Goal: Transaction & Acquisition: Purchase product/service

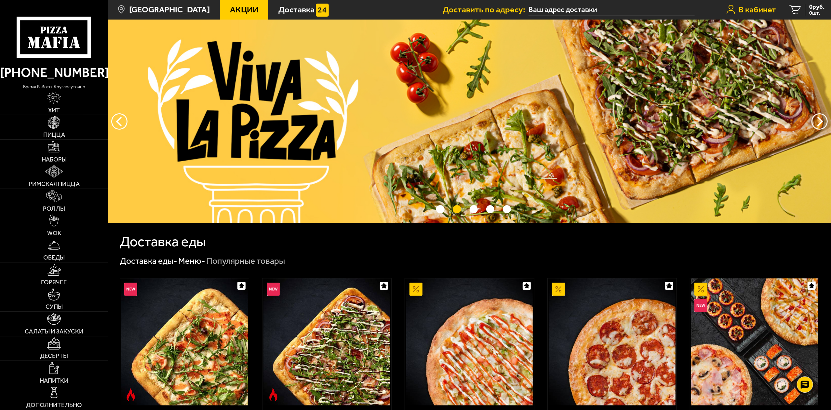
click at [759, 7] on span "В кабинет" at bounding box center [757, 10] width 37 height 8
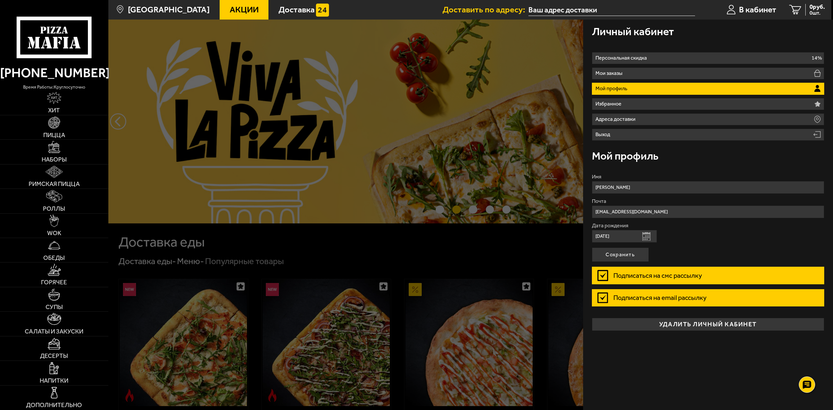
click at [423, 239] on div at bounding box center [524, 225] width 833 height 410
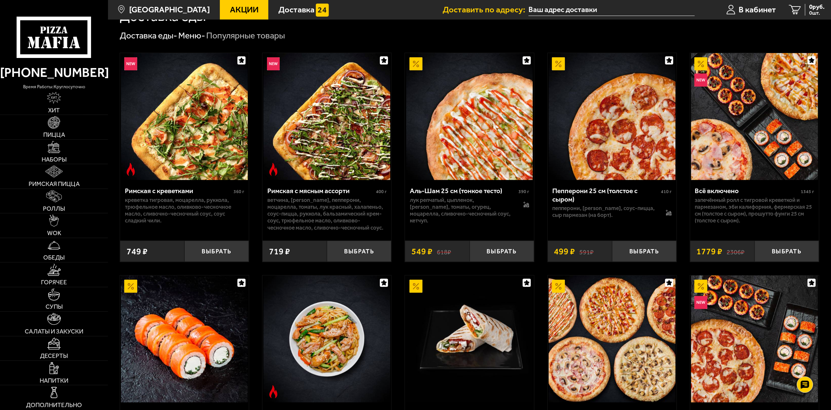
scroll to position [228, 0]
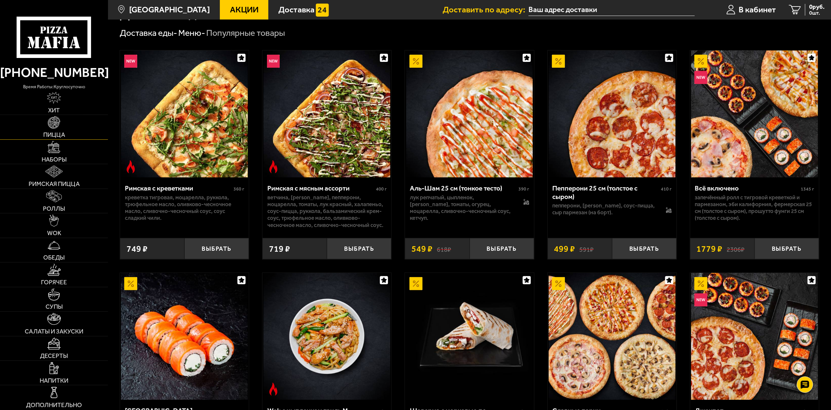
click at [48, 132] on span "Пицца" at bounding box center [54, 135] width 22 height 6
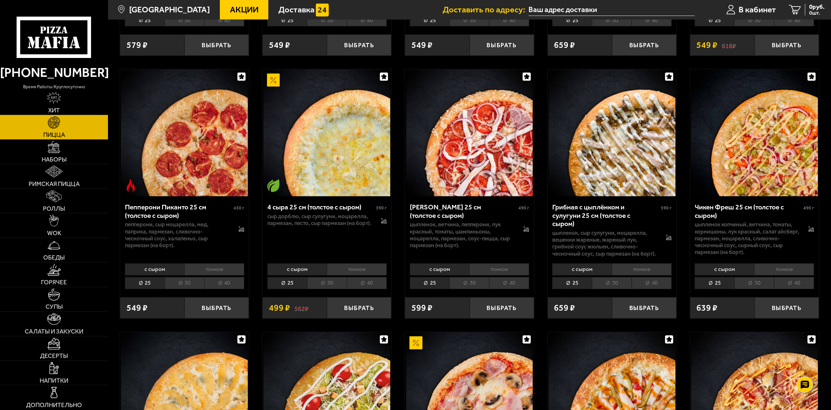
scroll to position [586, 0]
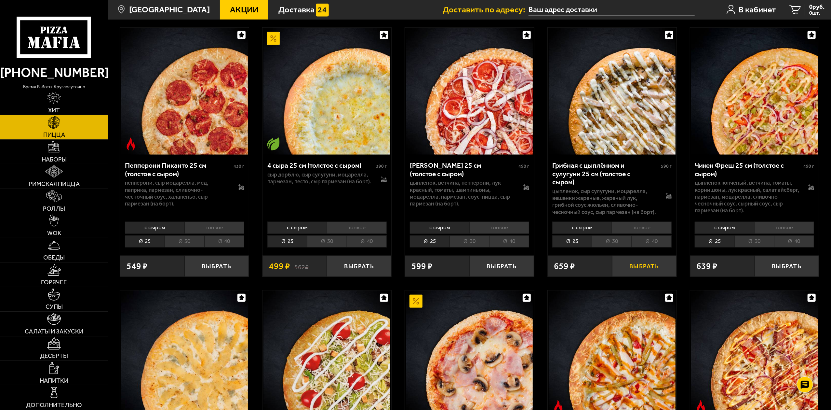
click at [653, 263] on button "Выбрать" at bounding box center [644, 265] width 64 height 21
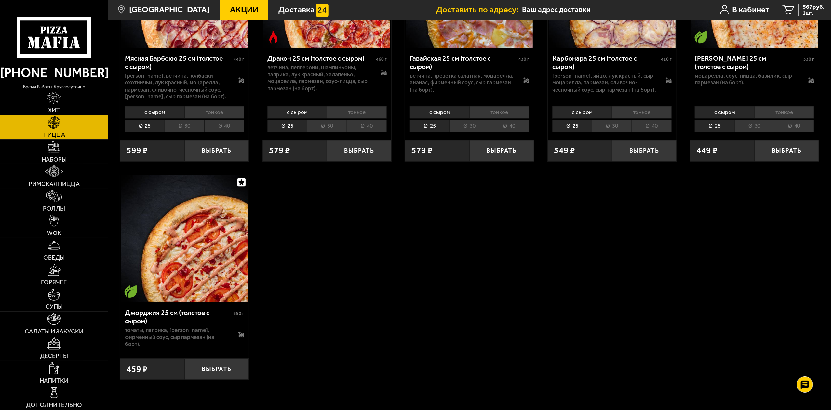
scroll to position [1757, 0]
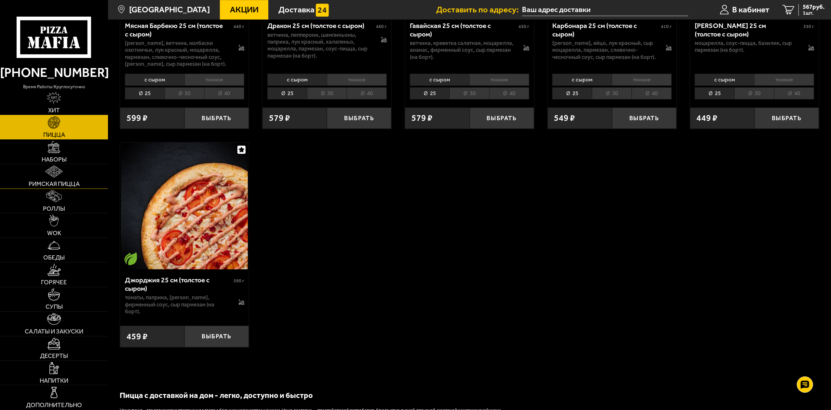
click at [52, 183] on span "Римская пицца" at bounding box center [54, 184] width 51 height 6
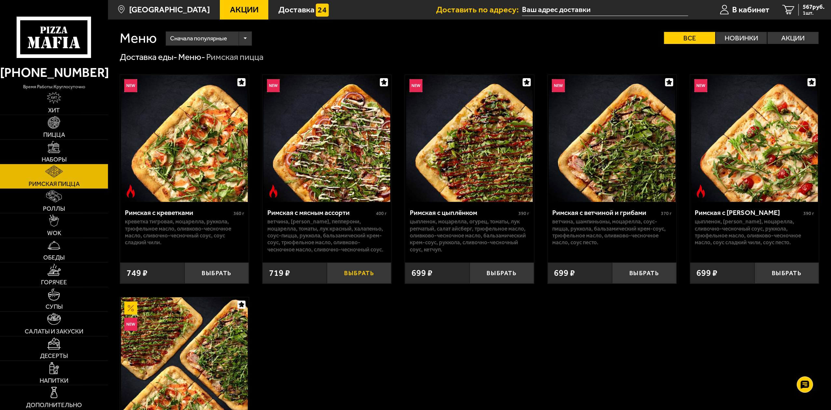
click at [352, 270] on button "Выбрать" at bounding box center [359, 272] width 64 height 21
click at [55, 132] on span "Пицца" at bounding box center [54, 135] width 22 height 6
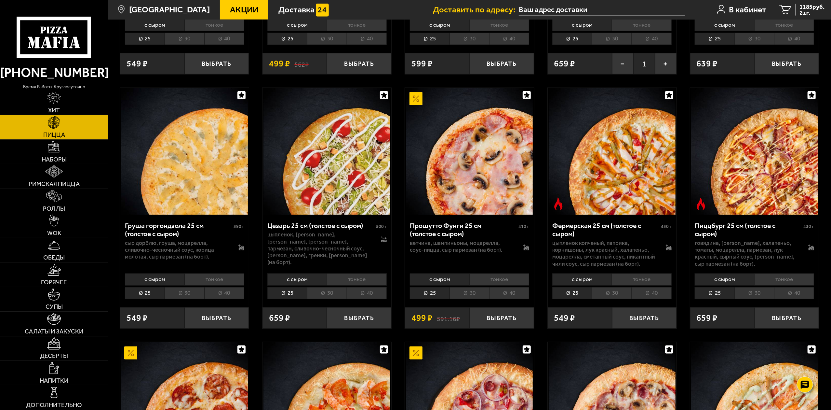
scroll to position [846, 0]
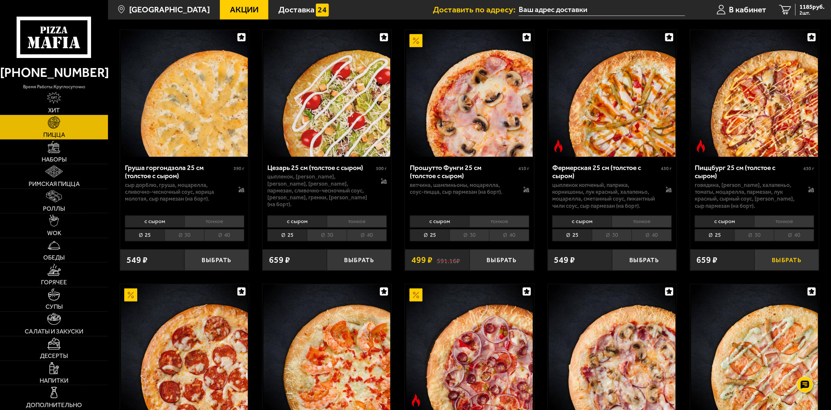
click at [794, 257] on button "Выбрать" at bounding box center [787, 259] width 64 height 21
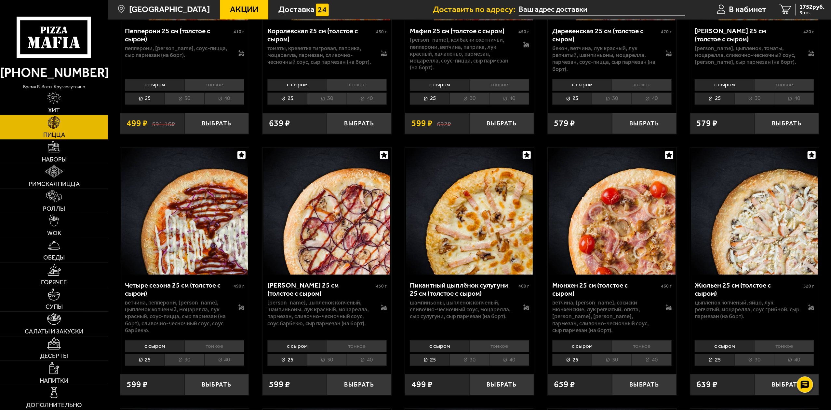
scroll to position [1301, 0]
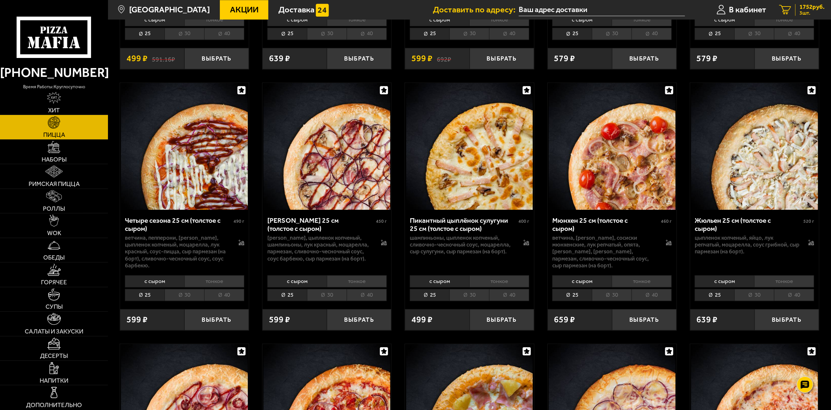
click at [814, 8] on span "1752 руб." at bounding box center [812, 7] width 25 height 6
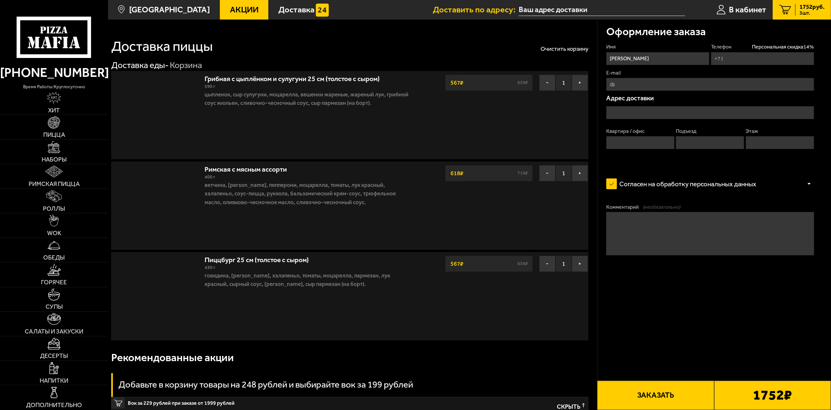
type input "+7 (952) 216-50-30"
type input "[STREET_ADDRESS]"
type input "32"
type input "2"
type input "5"
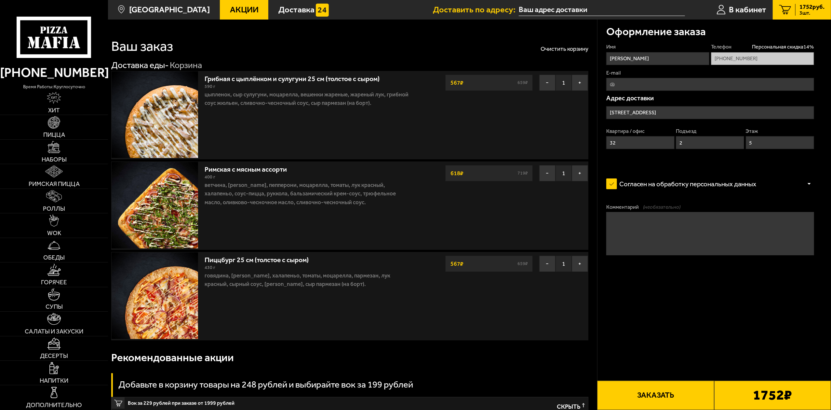
type input "Октябрьская набережная, 74к2"
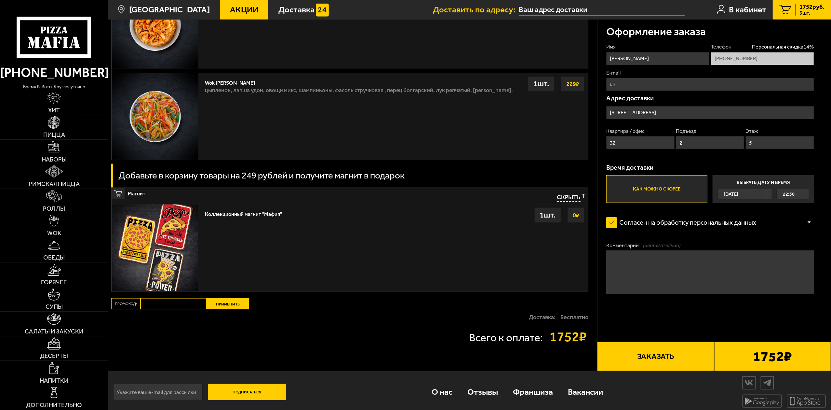
scroll to position [799, 0]
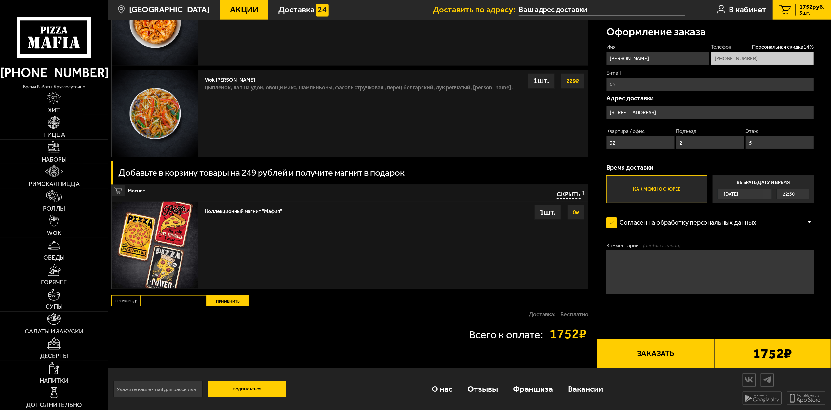
click at [655, 269] on textarea "Комментарий (необязательно)" at bounding box center [710, 271] width 208 height 43
type textarea "С"
type textarea "Мне хронически не кладут магнит. Не то, чтобы был очень нужен, но неприятно."
click at [676, 360] on button "Заказать" at bounding box center [655, 353] width 117 height 29
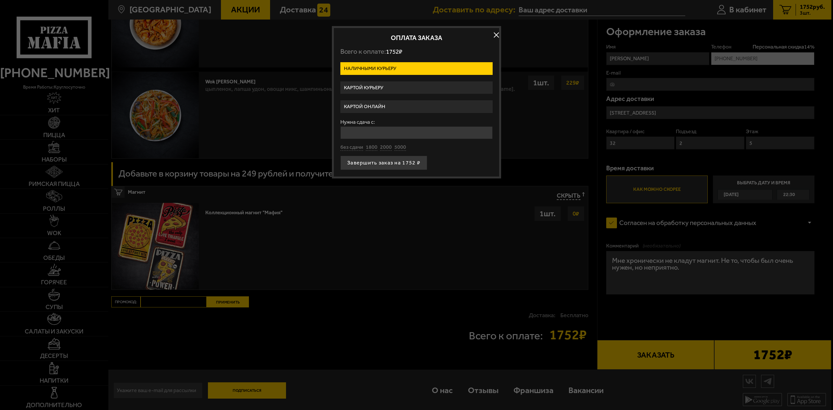
click at [402, 90] on label "Картой курьеру" at bounding box center [416, 87] width 152 height 13
click at [0, 0] on input "Картой курьеру" at bounding box center [0, 0] width 0 height 0
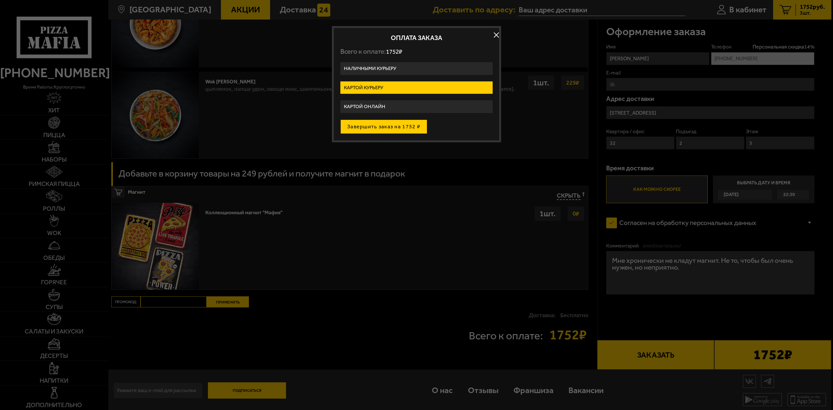
click at [404, 126] on button "Завершить заказ на 1752 ₽" at bounding box center [383, 126] width 87 height 14
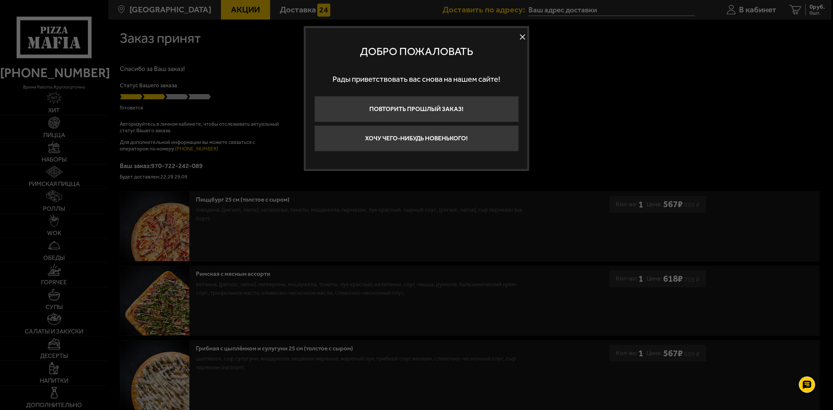
click at [523, 37] on button at bounding box center [523, 37] width 10 height 10
